Goal: Task Accomplishment & Management: Manage account settings

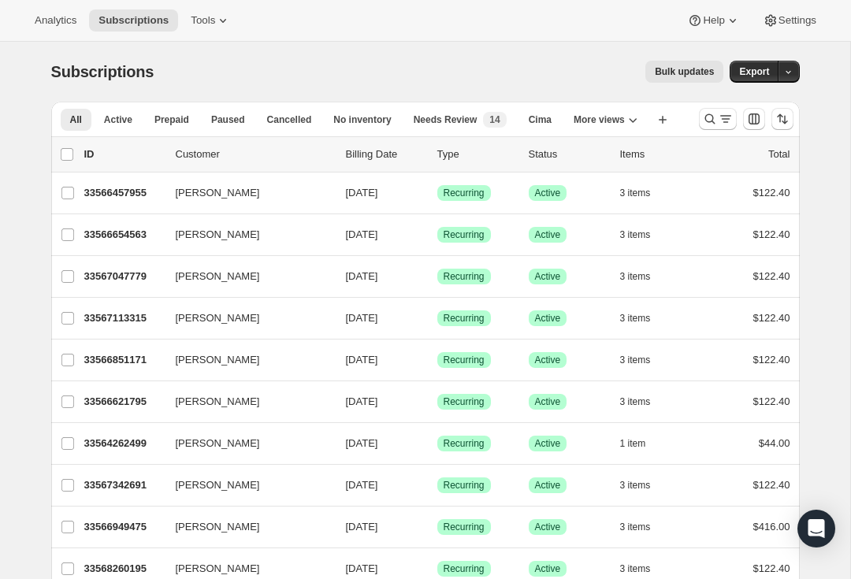
click at [706, 120] on icon "Search and filter results" at bounding box center [709, 119] width 10 height 10
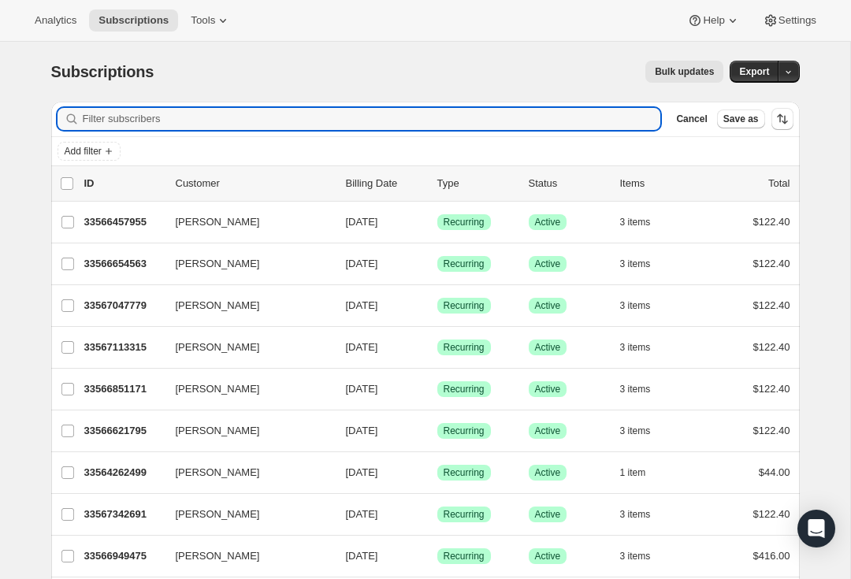
click at [371, 119] on input "Filter subscribers" at bounding box center [372, 119] width 578 height 22
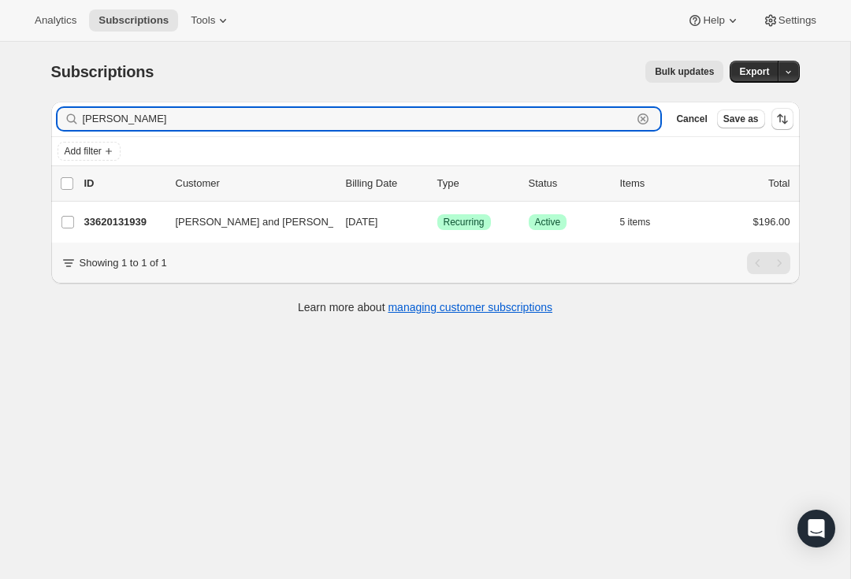
type input "[PERSON_NAME]"
click at [121, 219] on p "33620131939" at bounding box center [123, 222] width 79 height 16
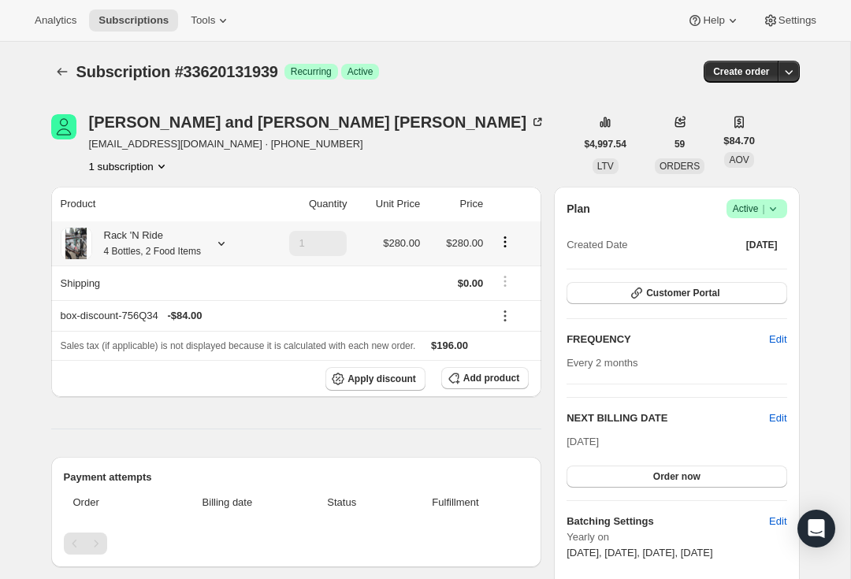
click at [222, 239] on icon at bounding box center [221, 243] width 16 height 16
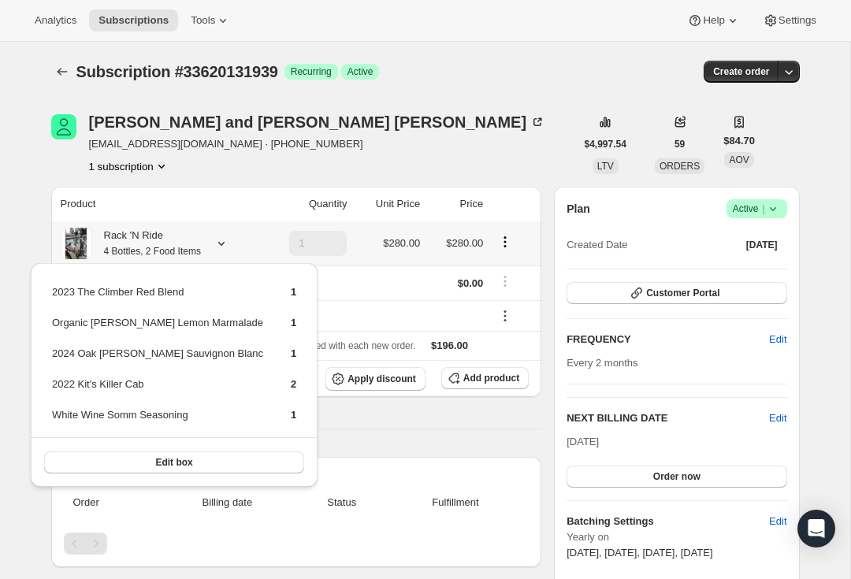
click at [200, 464] on button "Edit box" at bounding box center [174, 462] width 260 height 22
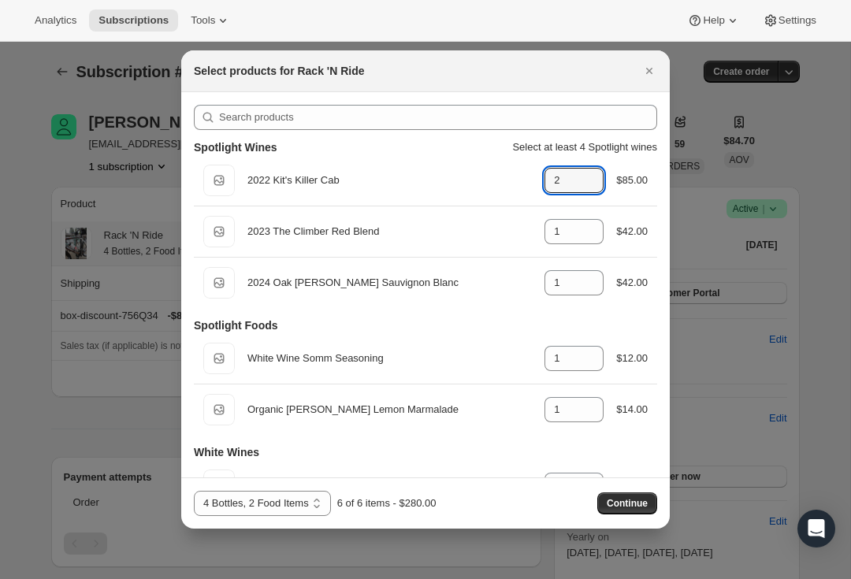
click at [589, 183] on icon ":re5:" at bounding box center [592, 185] width 16 height 16
click at [588, 182] on icon ":re5:" at bounding box center [592, 185] width 16 height 16
type input "0"
click at [589, 235] on icon ":re5:" at bounding box center [592, 236] width 16 height 16
type input "0"
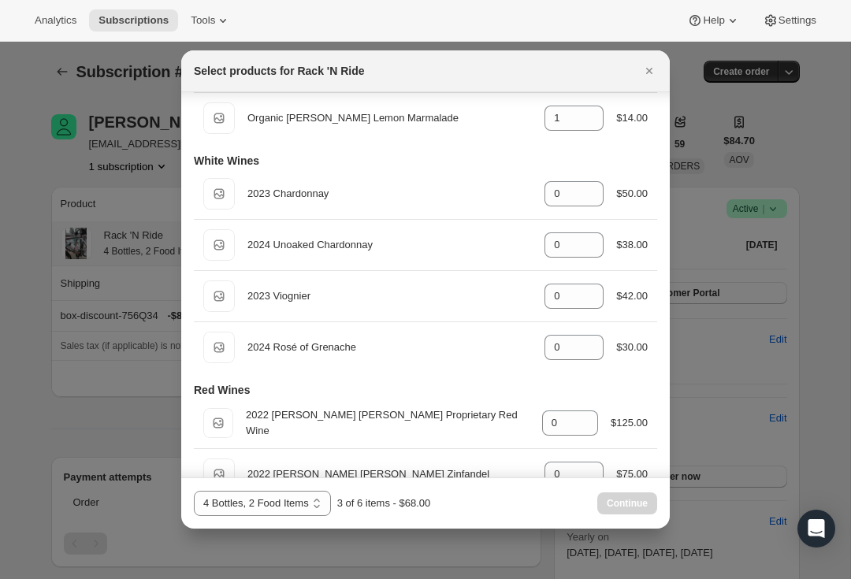
scroll to position [292, 0]
click at [594, 287] on icon ":re5:" at bounding box center [592, 291] width 16 height 16
type input "1"
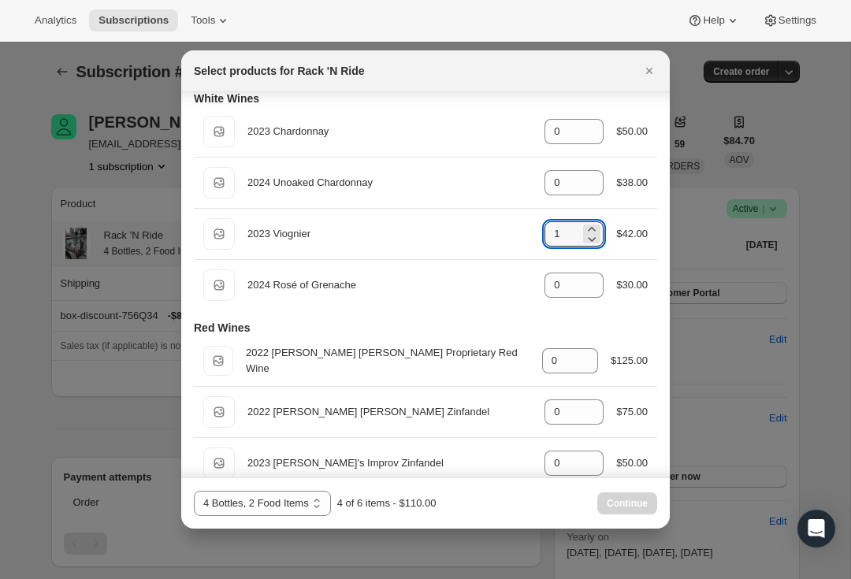
scroll to position [358, 0]
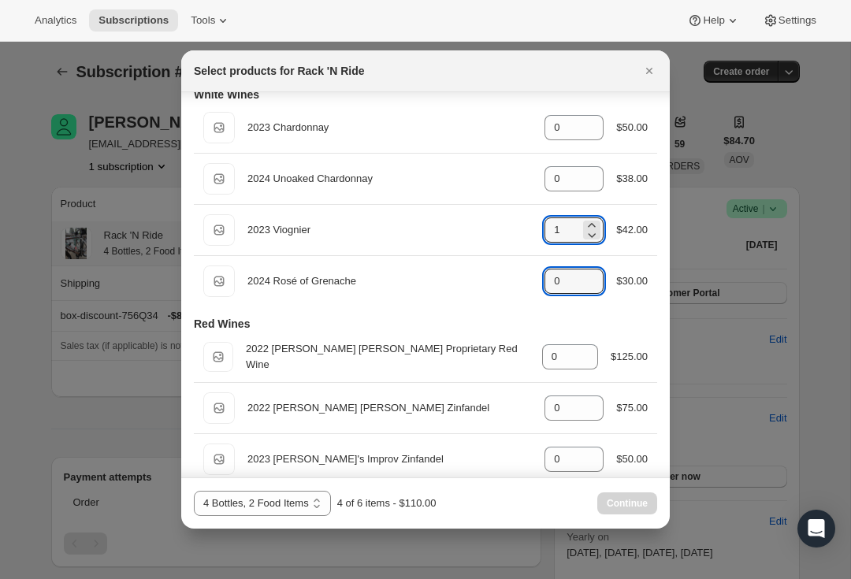
click at [594, 278] on icon ":re5:" at bounding box center [592, 286] width 16 height 16
click at [587, 278] on icon ":re5:" at bounding box center [592, 286] width 16 height 16
click at [592, 269] on icon ":re5:" at bounding box center [592, 277] width 16 height 16
type input "1"
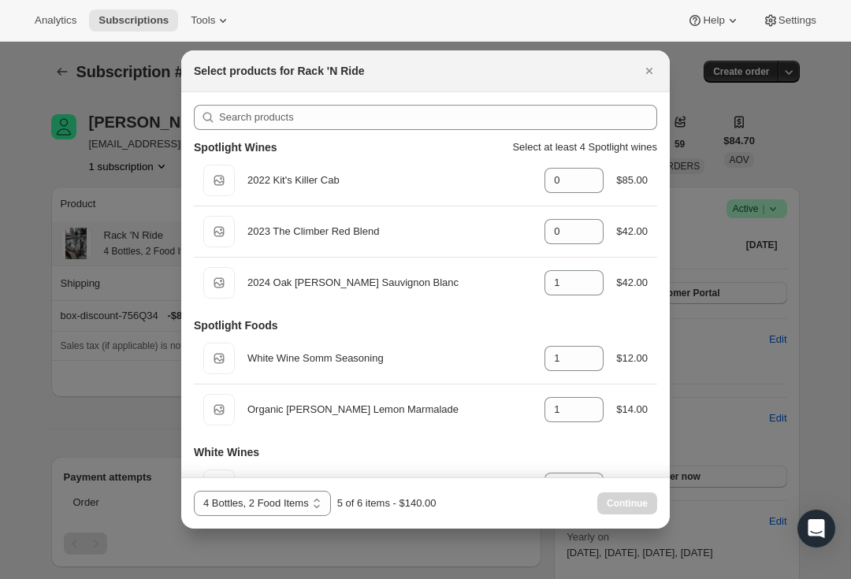
scroll to position [0, 0]
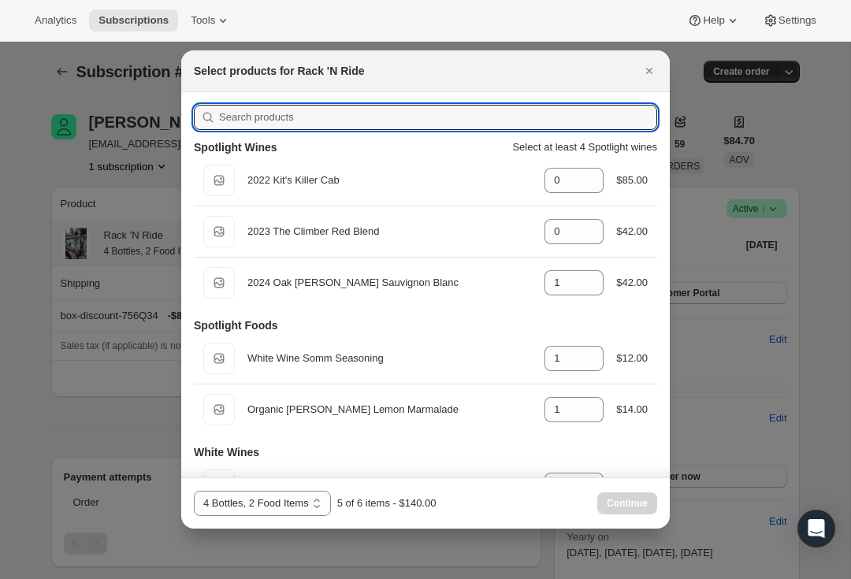
click at [365, 125] on input ":re5:" at bounding box center [438, 117] width 438 height 25
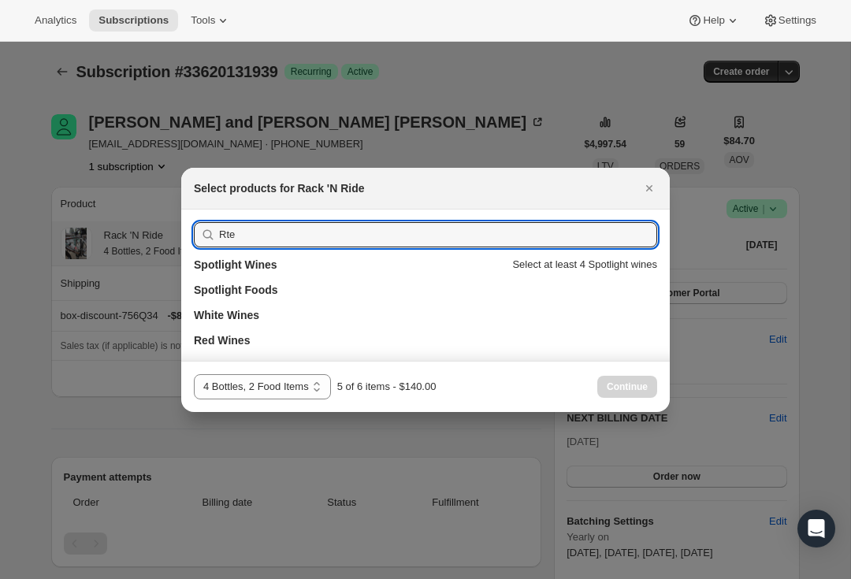
type input "Rte"
click at [243, 314] on h3 "White Wines" at bounding box center [226, 315] width 65 height 16
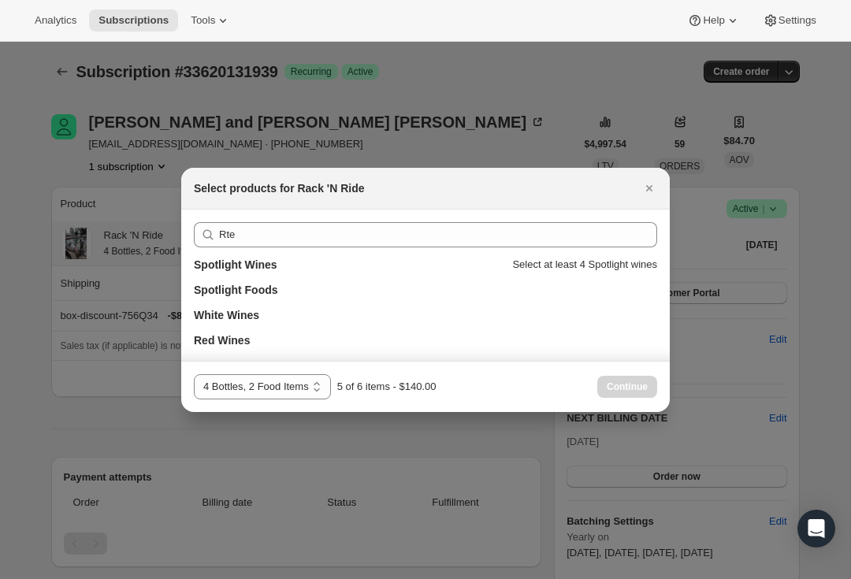
click at [261, 269] on h3 "Spotlight Wines" at bounding box center [235, 265] width 83 height 16
click at [263, 267] on h3 "Spotlight Wines" at bounding box center [235, 265] width 83 height 16
click at [654, 186] on icon "Close" at bounding box center [649, 188] width 16 height 16
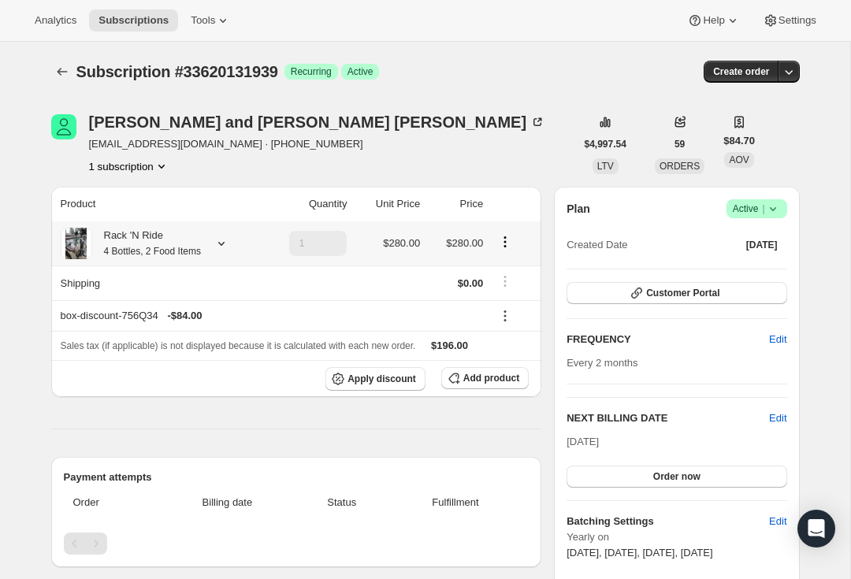
click at [227, 241] on icon at bounding box center [221, 243] width 16 height 16
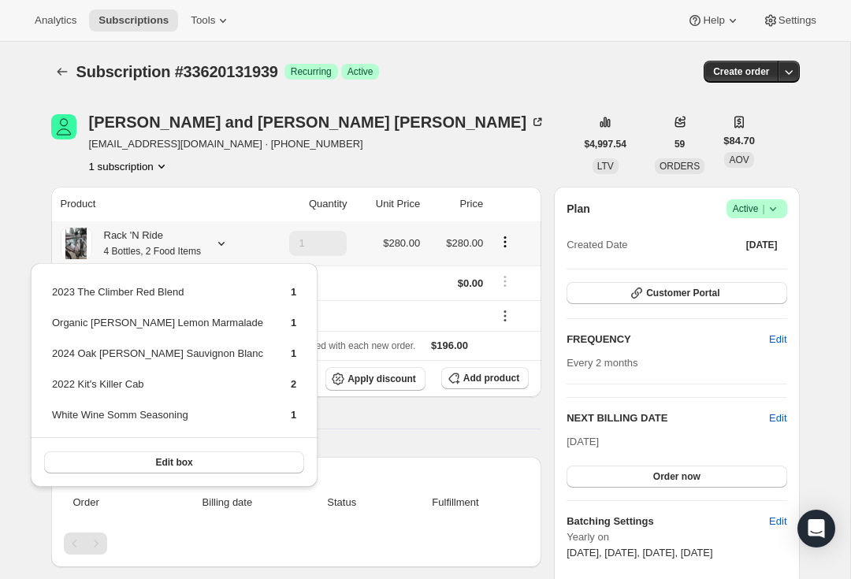
click at [265, 288] on td "1" at bounding box center [281, 298] width 32 height 29
click at [191, 461] on button "Edit box" at bounding box center [174, 462] width 260 height 22
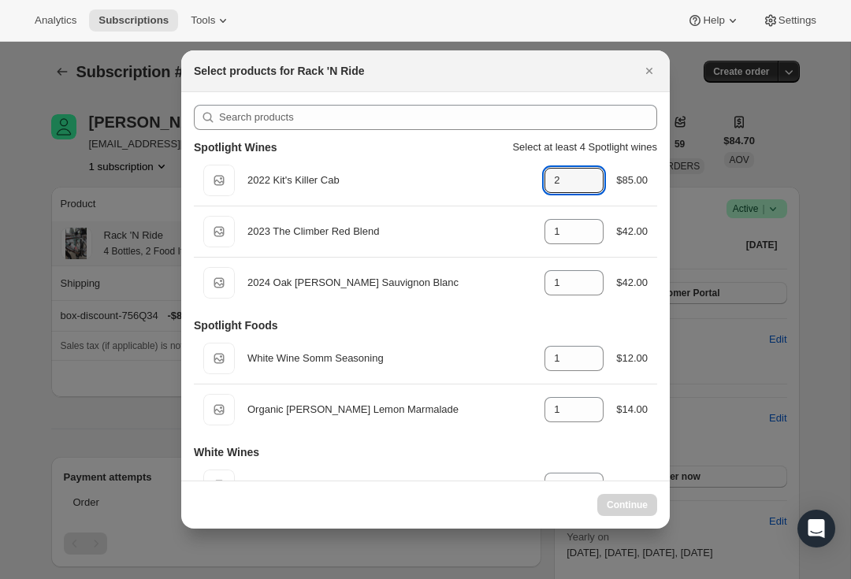
click at [590, 191] on icon ":rf1:" at bounding box center [592, 185] width 16 height 16
click at [584, 191] on icon ":rf1:" at bounding box center [592, 185] width 16 height 16
click at [586, 193] on div "Default Title 2022 Kit's Killer Cab gid://shopify/ProductVariant/43441676943459…" at bounding box center [425, 181] width 444 height 32
click at [595, 183] on icon ":rf1:" at bounding box center [592, 185] width 16 height 16
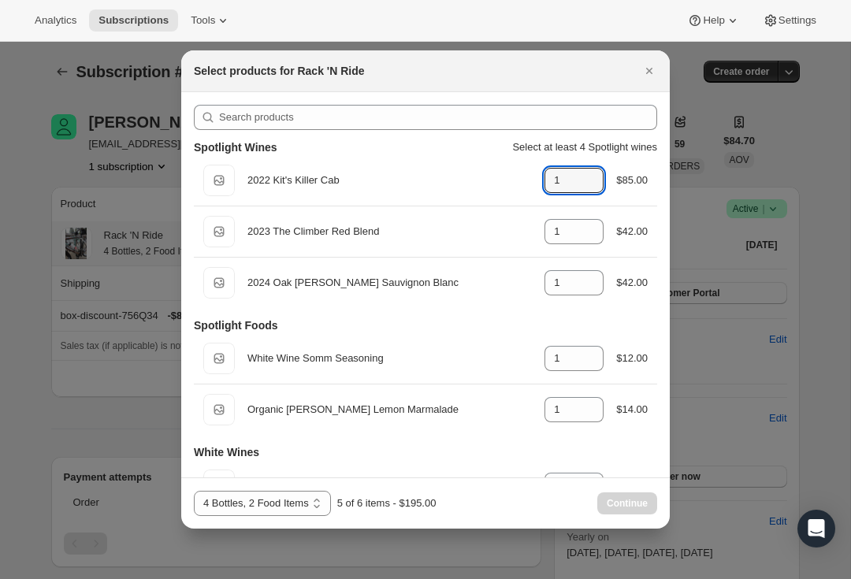
type input "0"
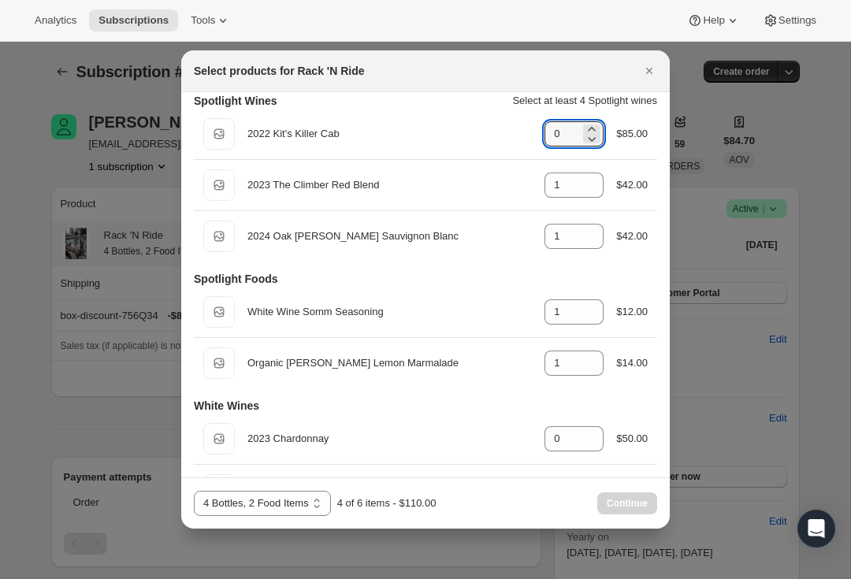
scroll to position [48, 0]
click at [590, 191] on icon ":rf1:" at bounding box center [592, 188] width 16 height 16
type input "0"
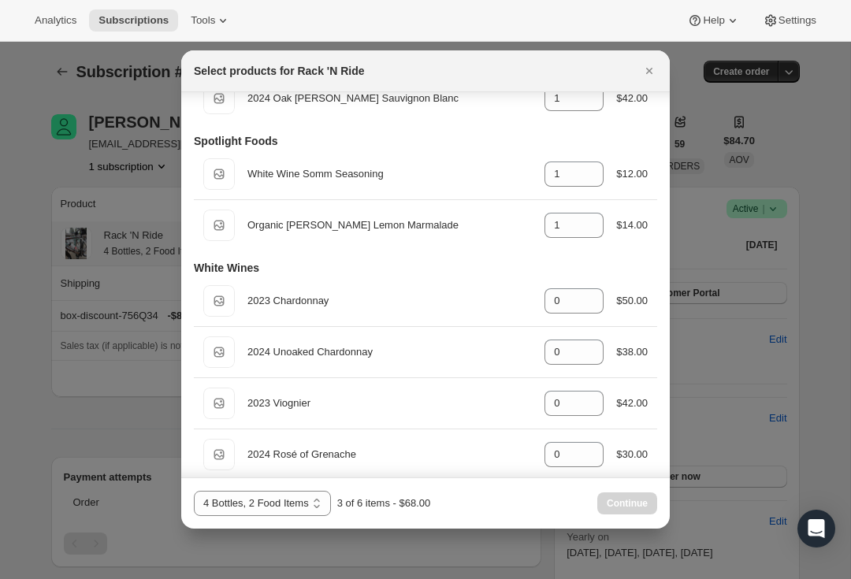
scroll to position [191, 0]
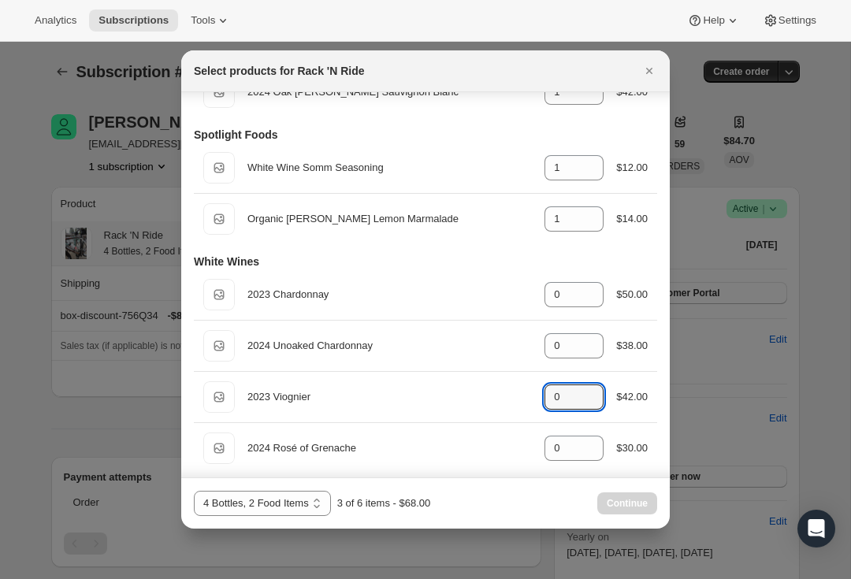
click at [594, 385] on icon ":rf1:" at bounding box center [592, 392] width 16 height 16
type input "1"
click at [597, 447] on div ":rf1:" at bounding box center [591, 443] width 17 height 9
type input "1"
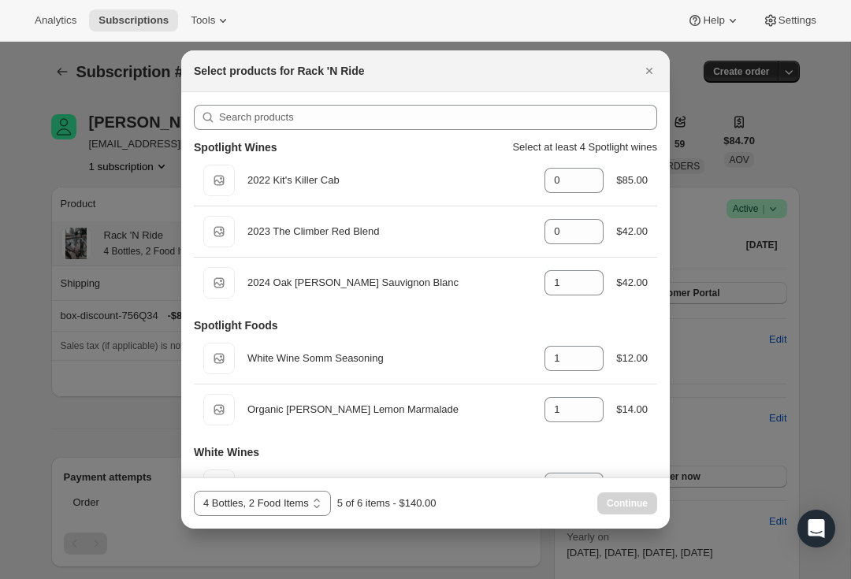
scroll to position [0, 0]
click at [591, 272] on icon ":rf1:" at bounding box center [592, 278] width 16 height 16
type input "2"
click at [516, 336] on div "Default Title White Wine Somm Seasoning gid://shopify/ProductVariant/4344166291…" at bounding box center [425, 358] width 463 height 50
click at [630, 497] on button "Continue" at bounding box center [627, 503] width 60 height 22
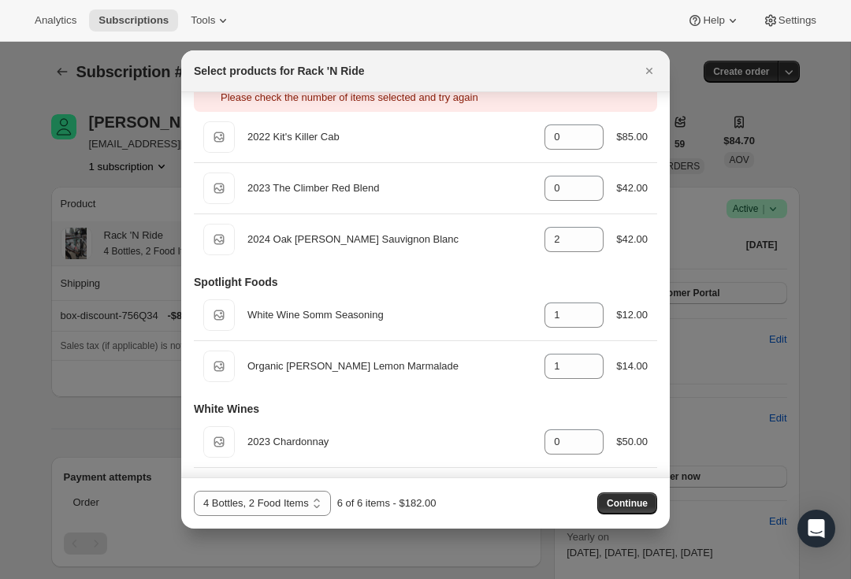
scroll to position [82, 0]
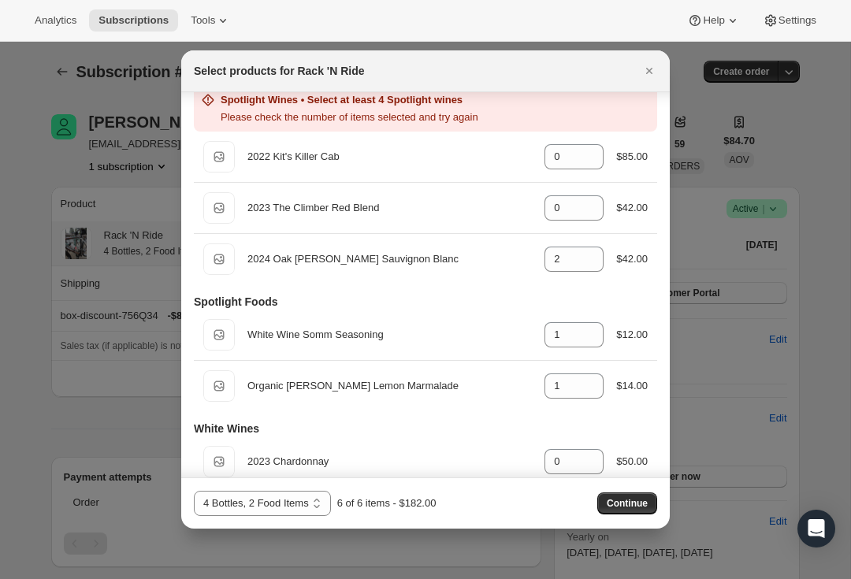
click at [653, 69] on icon "Close" at bounding box center [649, 71] width 16 height 16
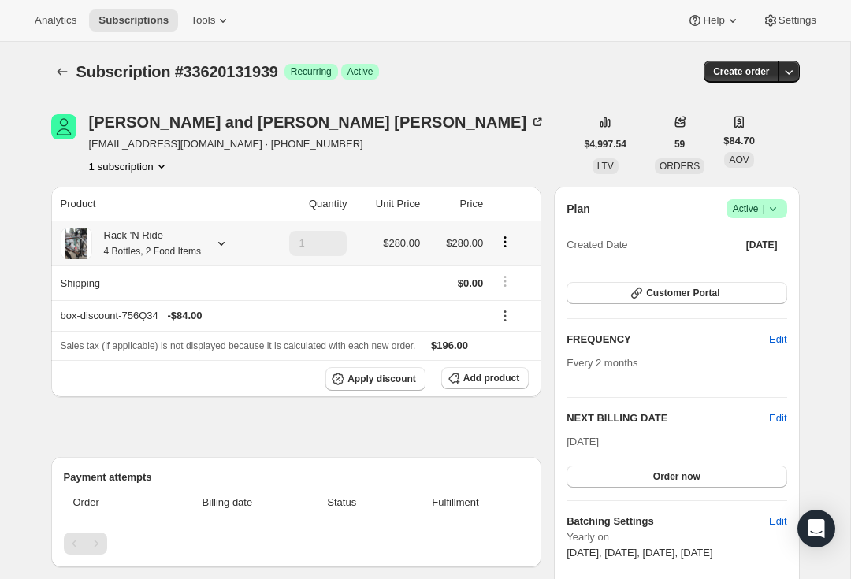
click at [225, 235] on icon at bounding box center [221, 243] width 16 height 16
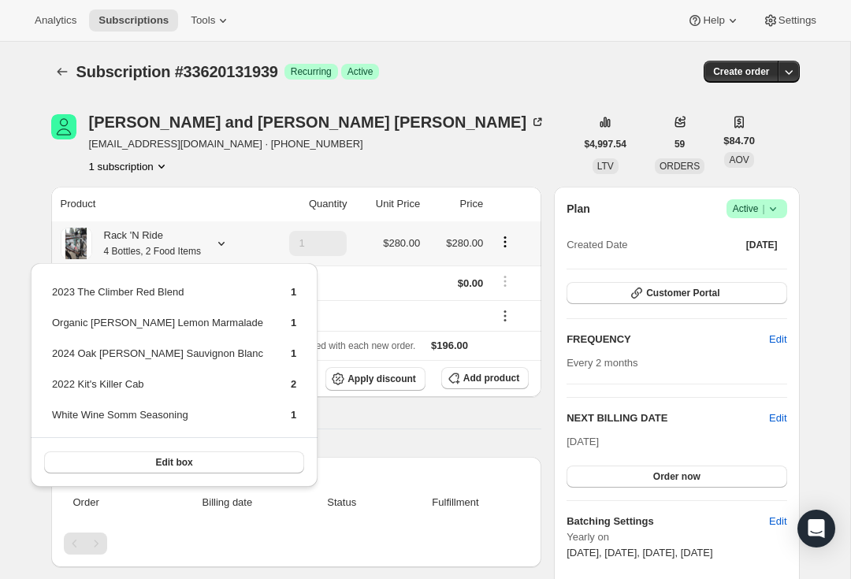
click at [191, 468] on button "Edit box" at bounding box center [174, 462] width 260 height 22
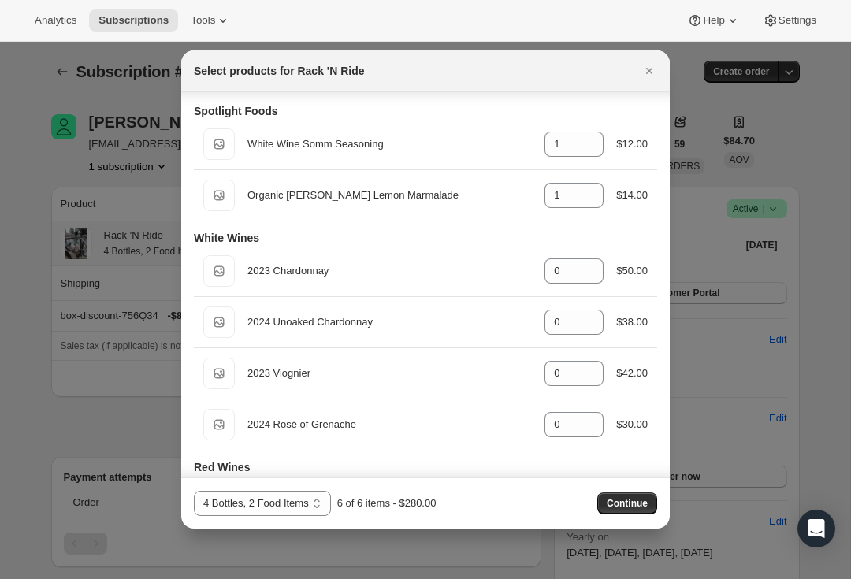
scroll to position [217, 0]
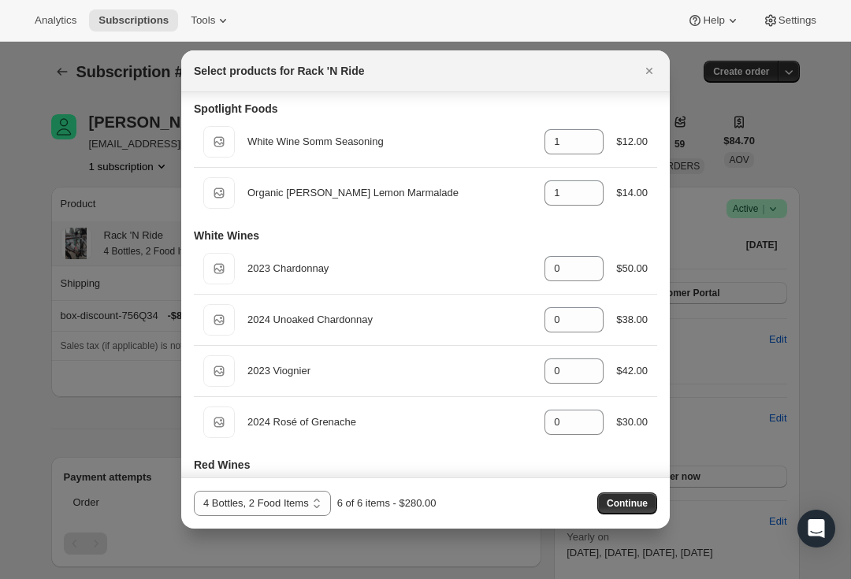
click at [656, 70] on icon "Close" at bounding box center [649, 71] width 16 height 16
